Goal: Navigation & Orientation: Find specific page/section

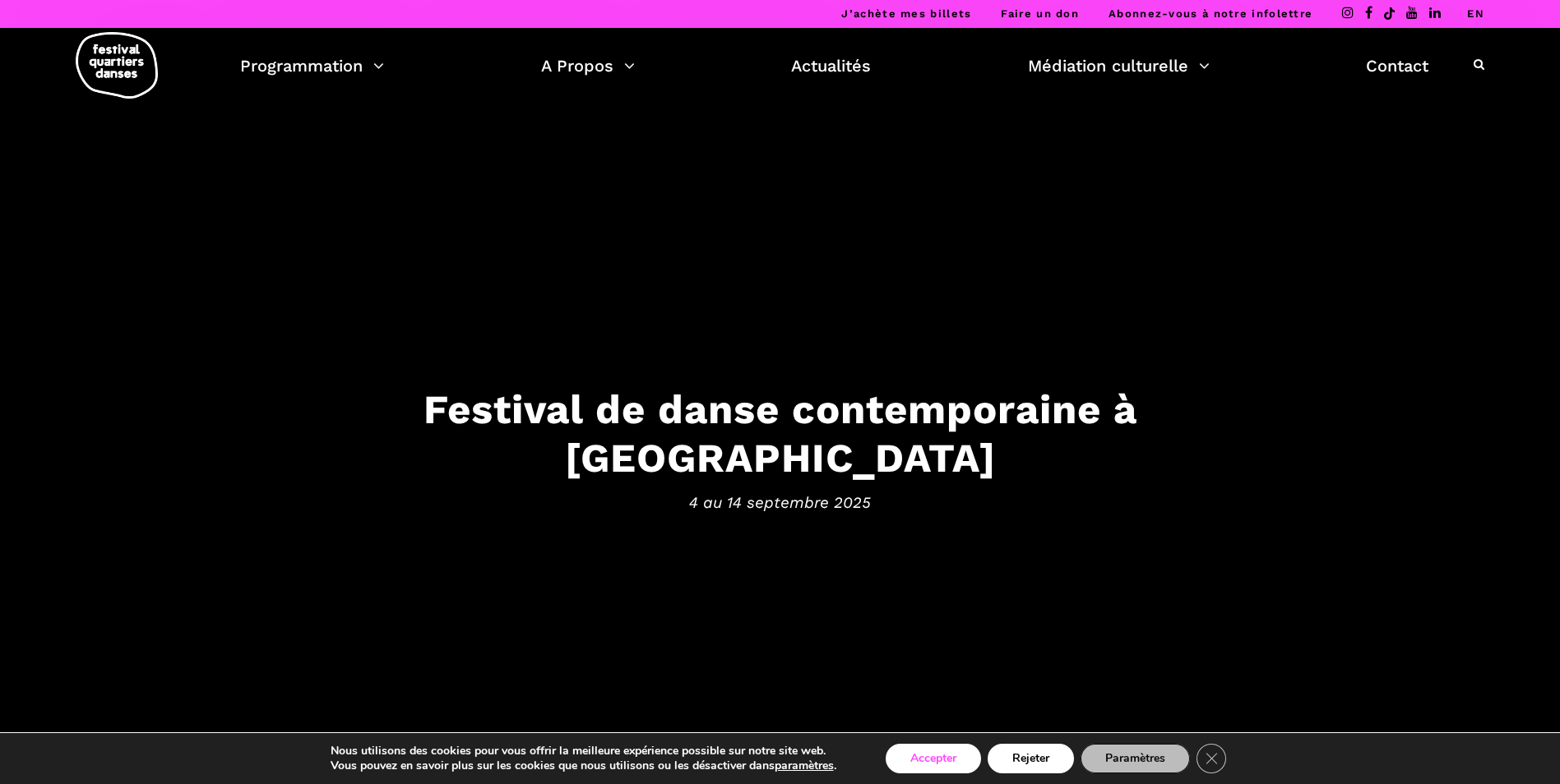
click at [940, 754] on button "Accepter" at bounding box center [933, 758] width 96 height 30
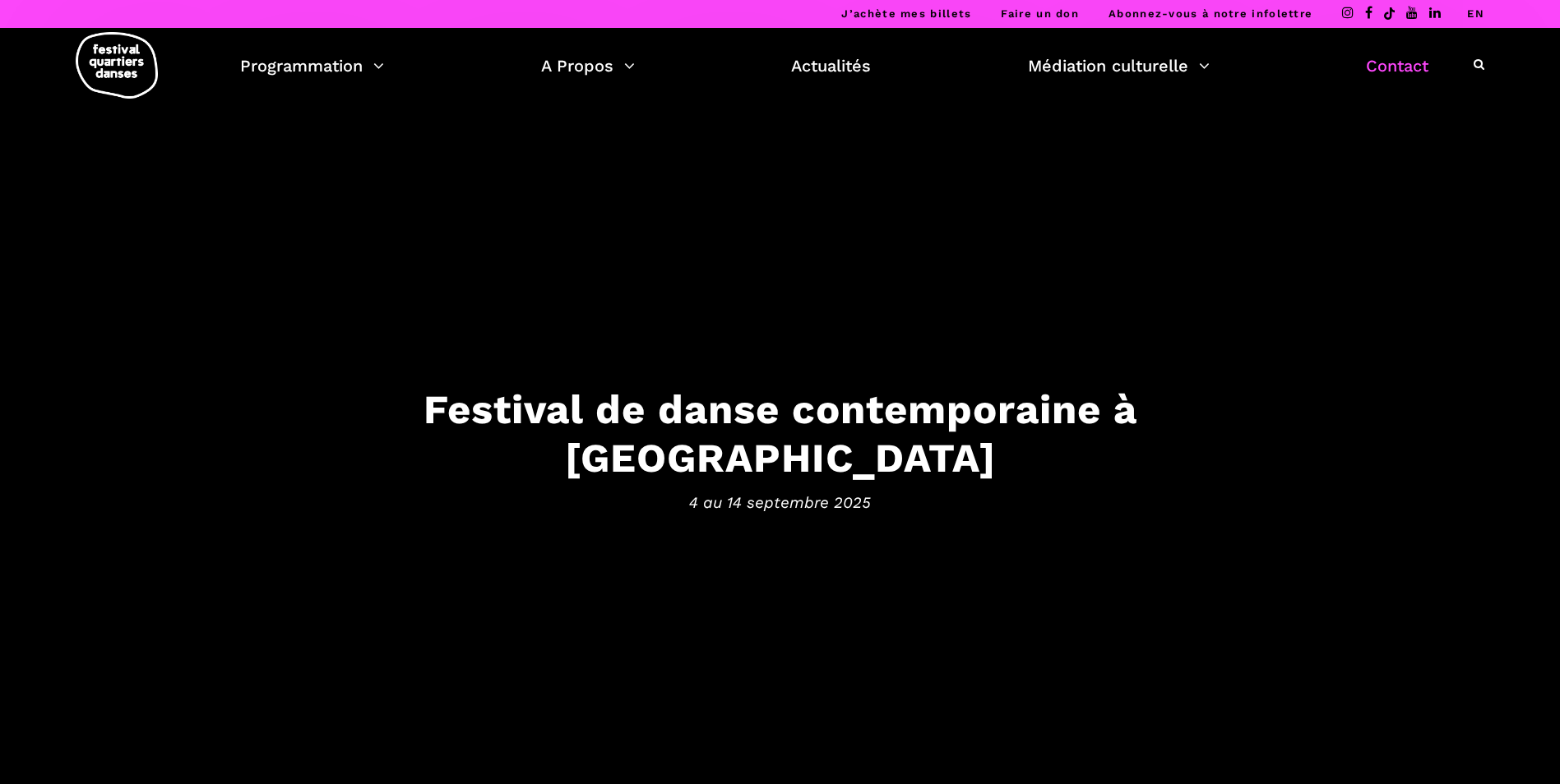
click at [1403, 71] on link "Contact" at bounding box center [1397, 66] width 63 height 28
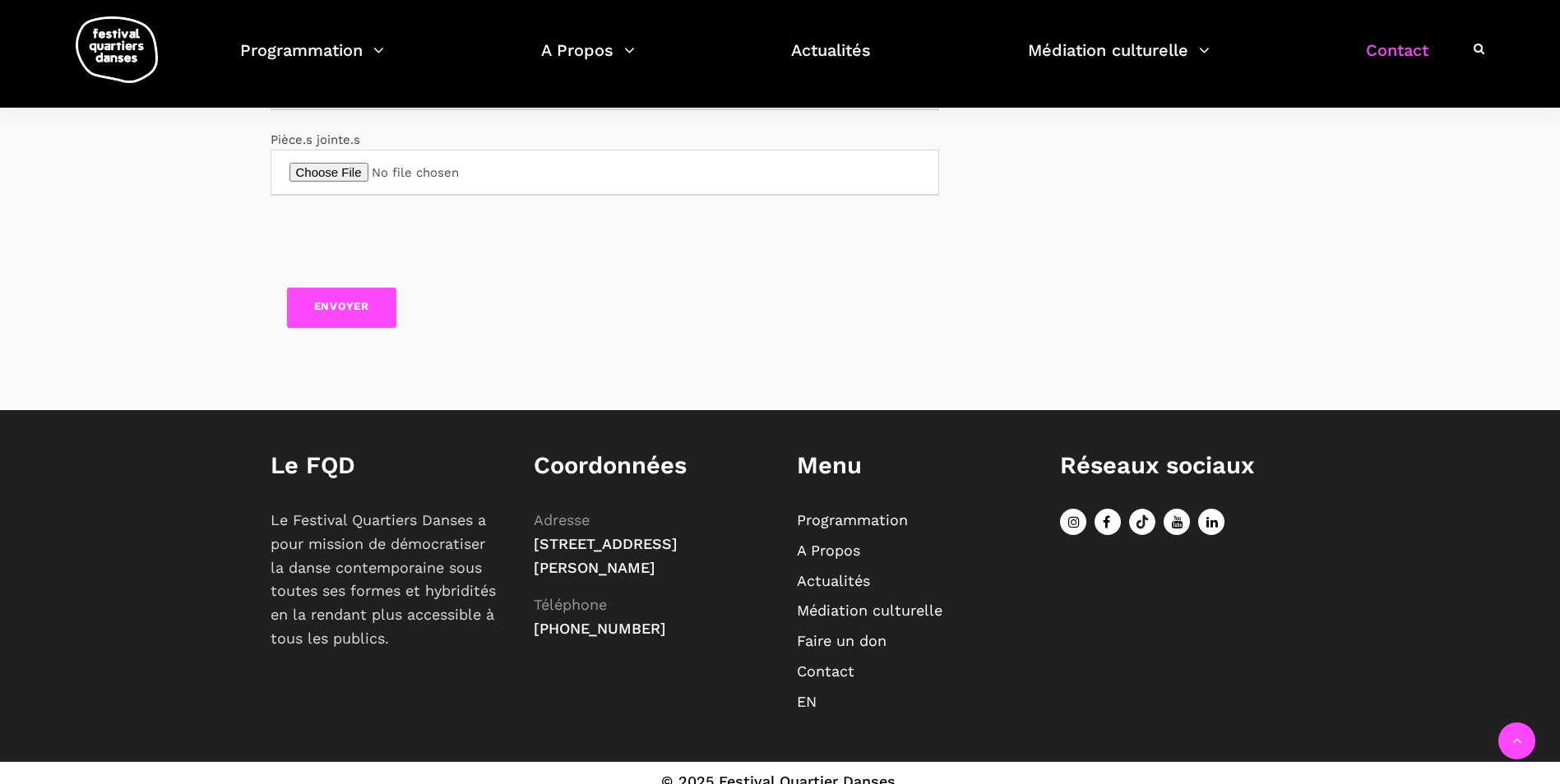
scroll to position [777, 0]
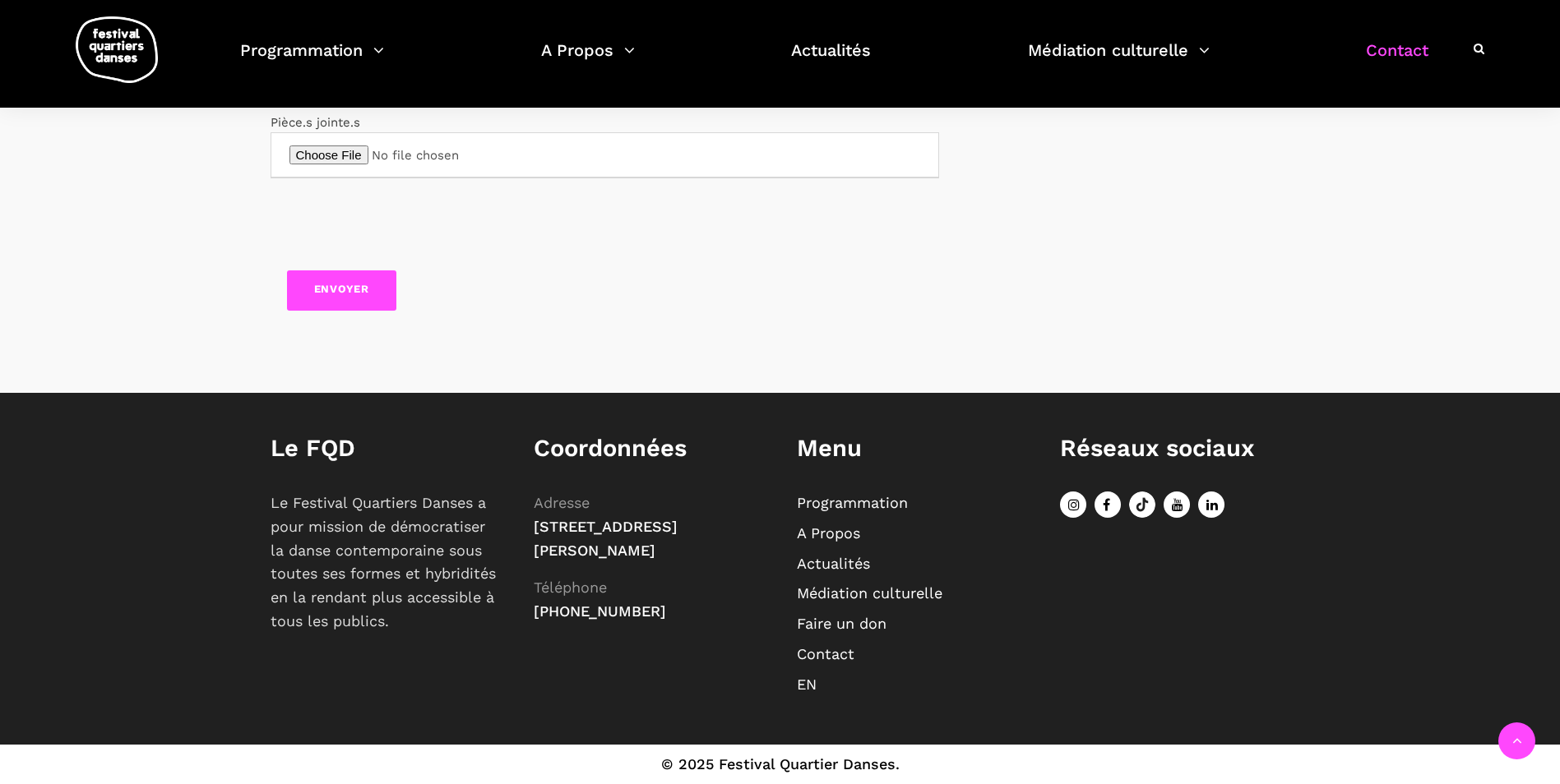
click at [824, 533] on link "A Propos" at bounding box center [828, 533] width 63 height 17
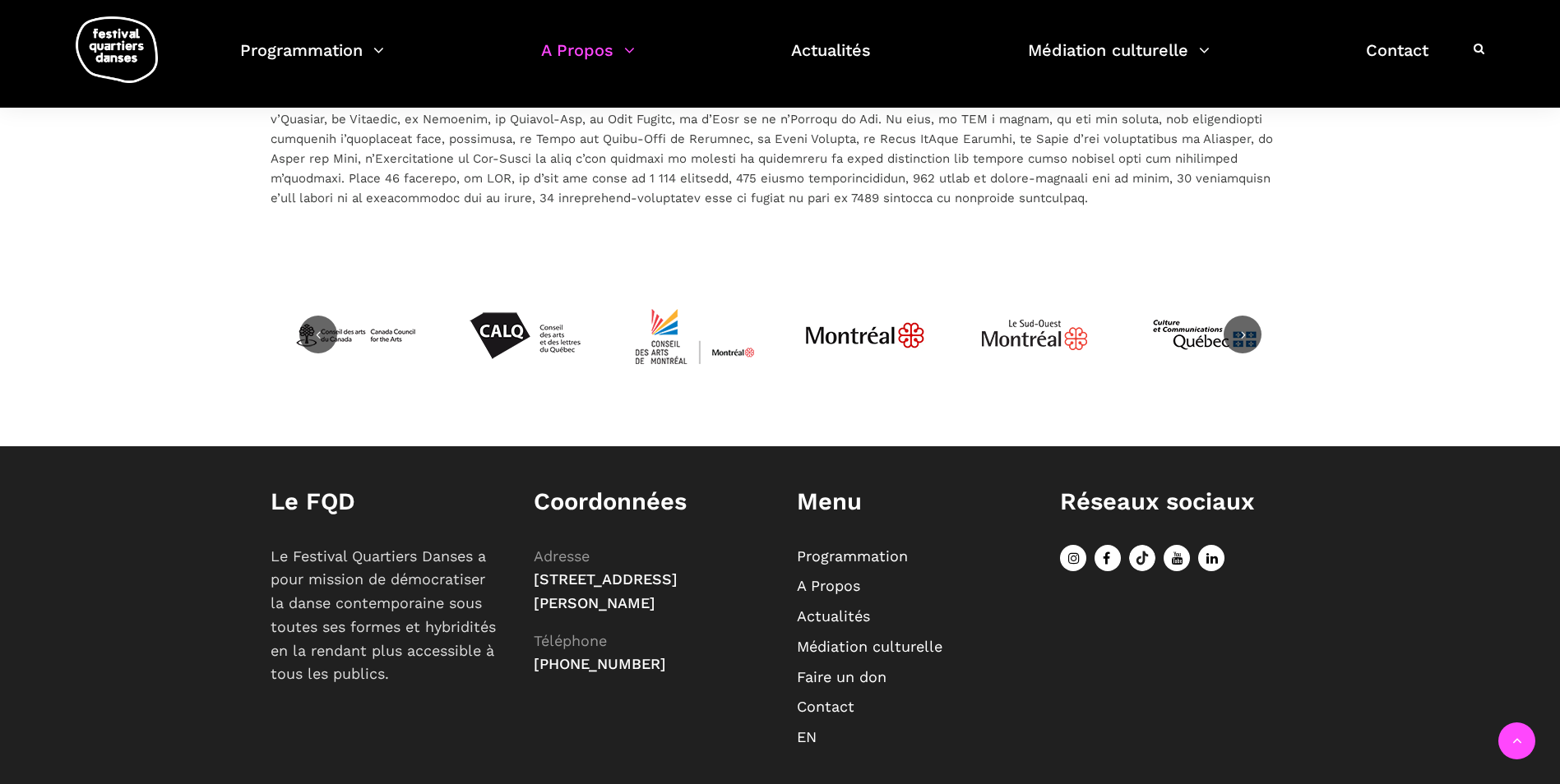
scroll to position [3695, 0]
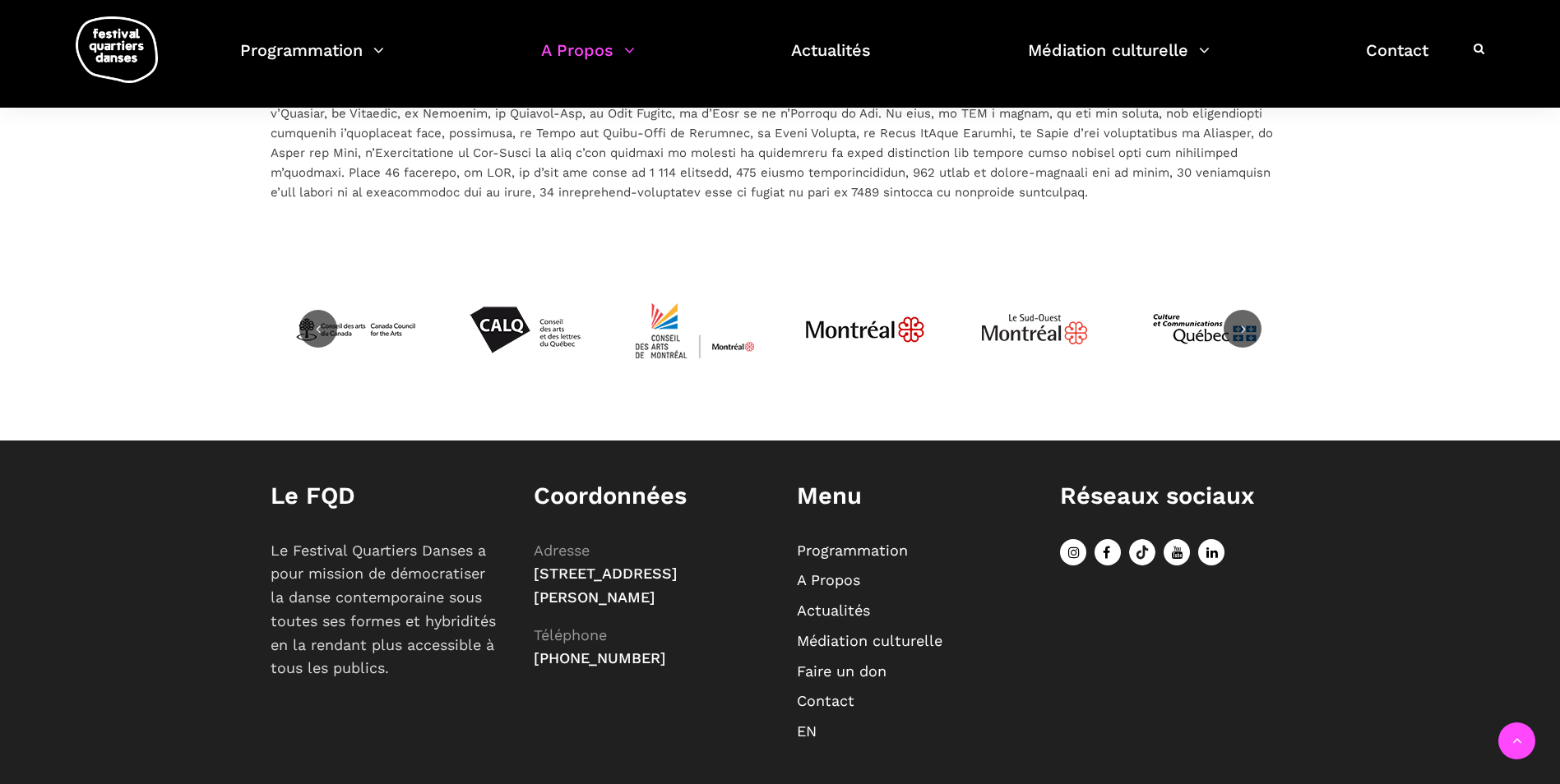
click at [1107, 539] on icon at bounding box center [1107, 552] width 26 height 26
